Goal: Find contact information: Find contact information

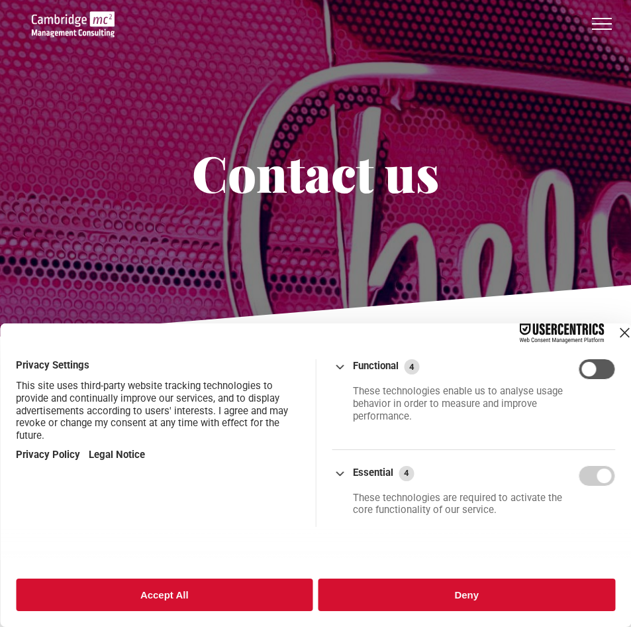
drag, startPoint x: 224, startPoint y: 588, endPoint x: 234, endPoint y: 566, distance: 24.9
click at [225, 588] on button "Accept All" at bounding box center [164, 594] width 297 height 32
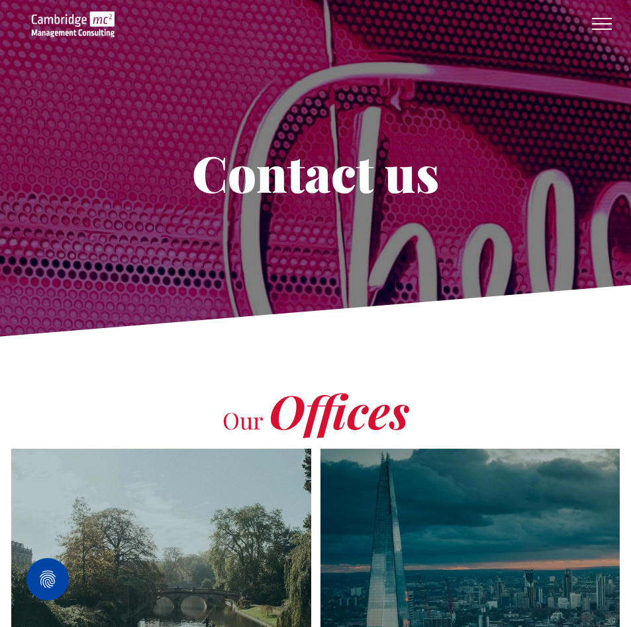
click at [605, 20] on button "menu" at bounding box center [602, 24] width 34 height 34
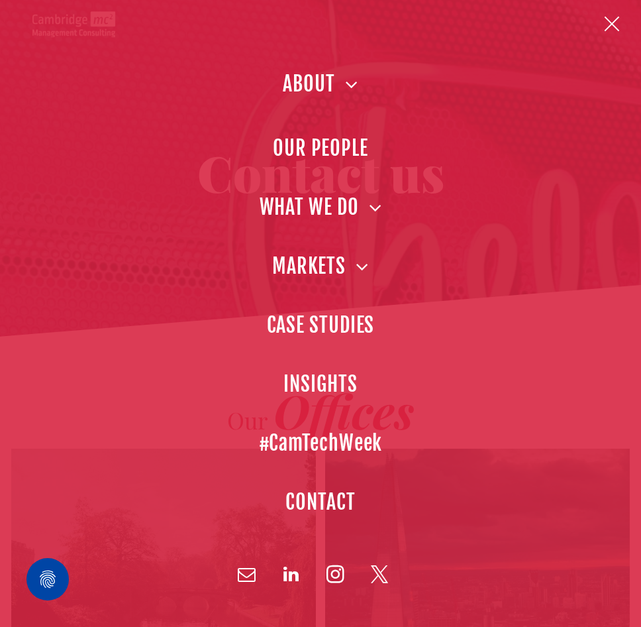
click at [348, 79] on span at bounding box center [346, 84] width 23 height 20
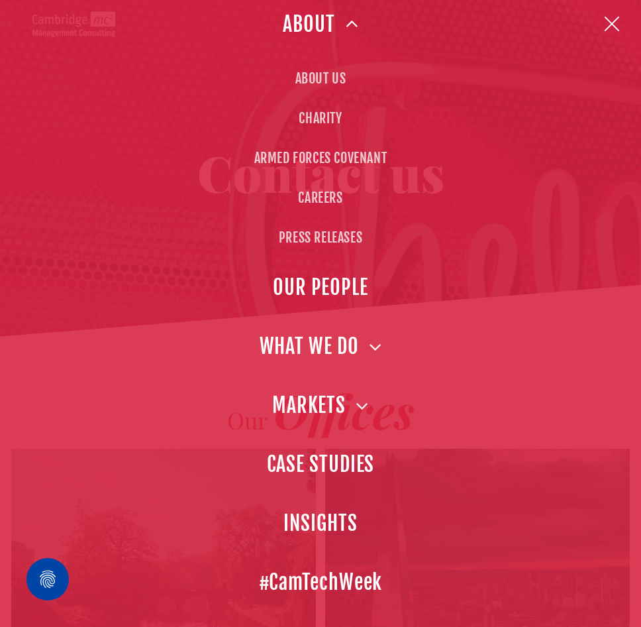
scroll to position [223, 0]
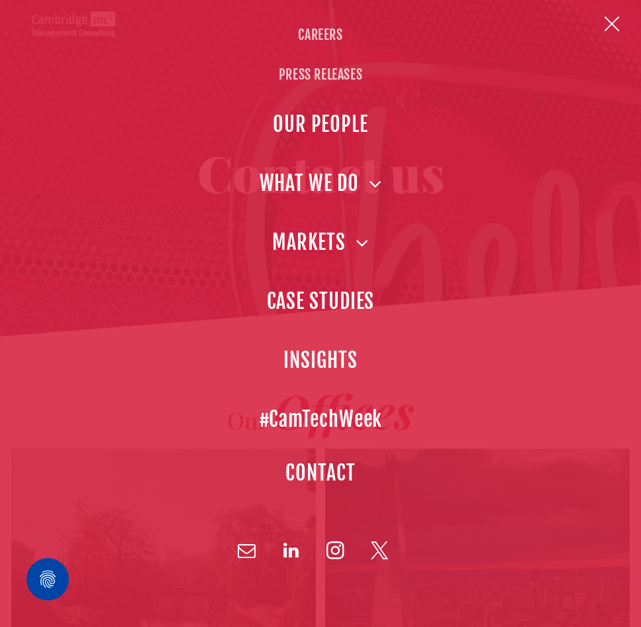
click at [352, 466] on link "CONTACT" at bounding box center [320, 472] width 575 height 59
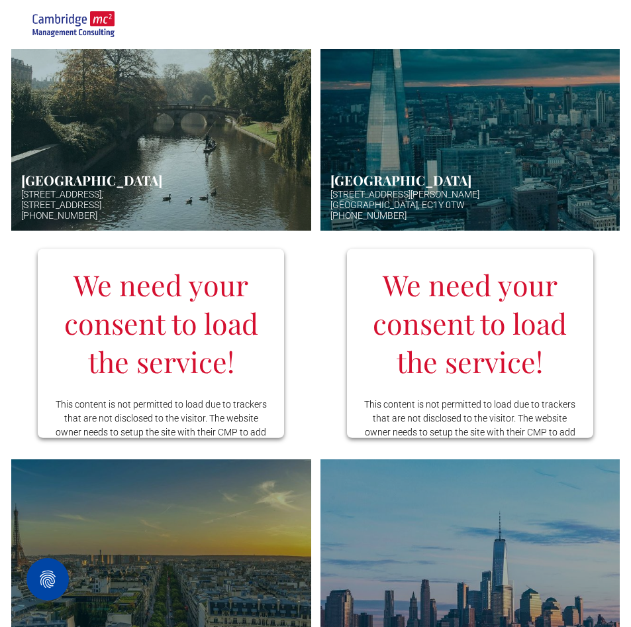
scroll to position [397, 0]
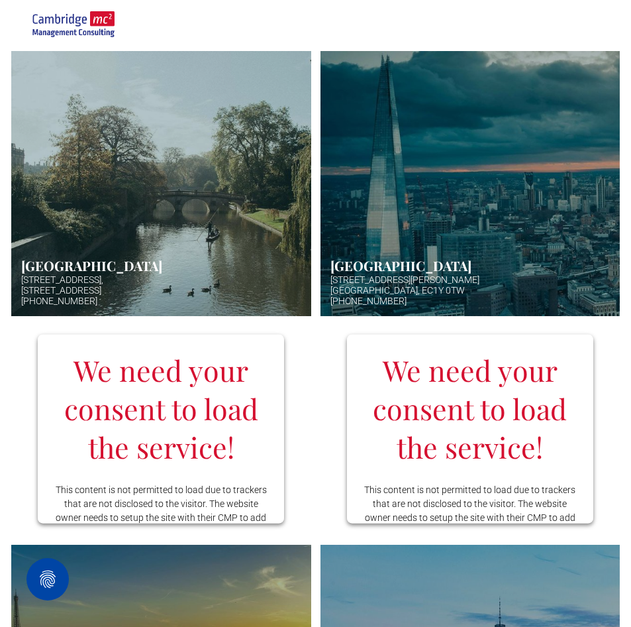
click at [226, 231] on link "Hazy afternoon photo of river and bridge in Cambridge. Punt boat in middle-dist…" at bounding box center [161, 183] width 318 height 281
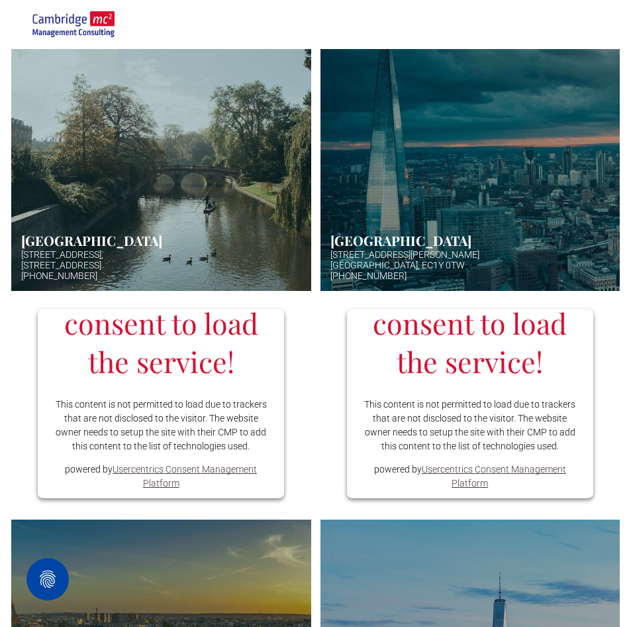
scroll to position [422, 0]
